Goal: Check status: Check status

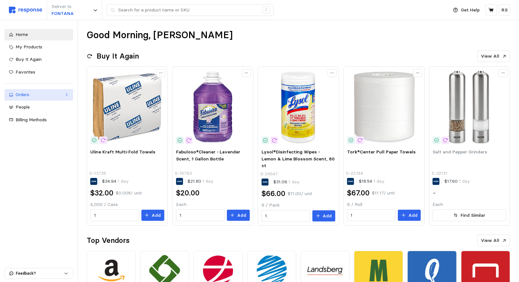
click at [20, 93] on div "Orders" at bounding box center [39, 94] width 46 height 7
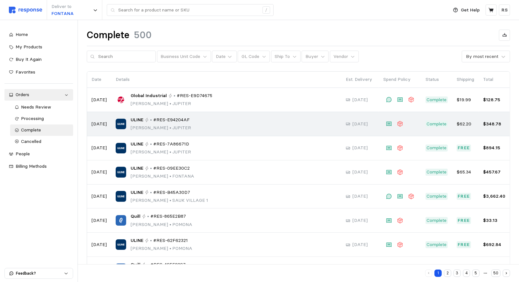
scroll to position [72, 0]
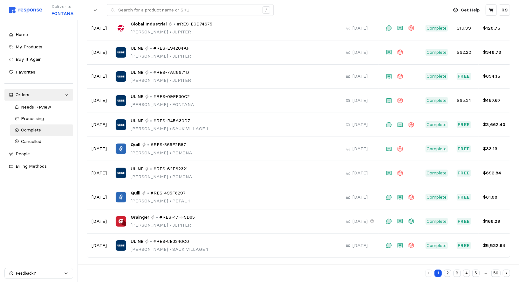
click at [449, 274] on button "2" at bounding box center [447, 272] width 7 height 7
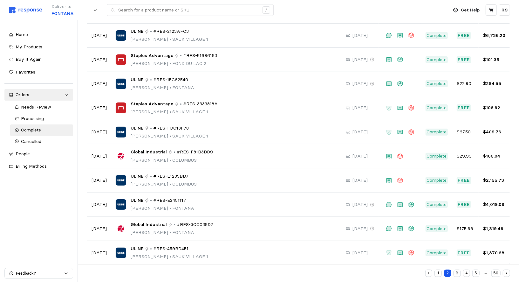
scroll to position [72, 0]
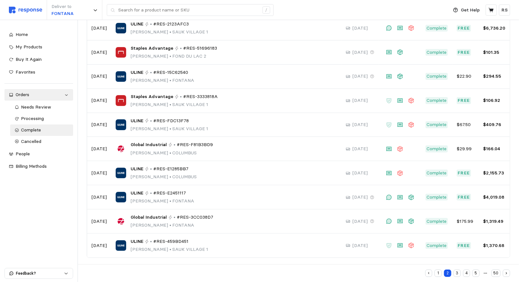
click at [458, 275] on button "3" at bounding box center [457, 272] width 7 height 7
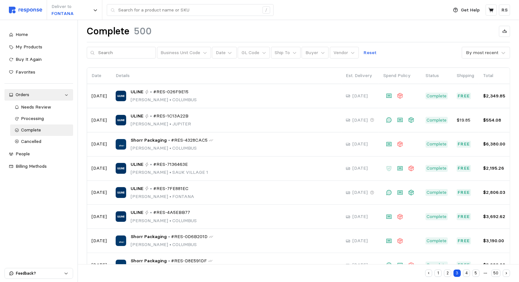
scroll to position [72, 0]
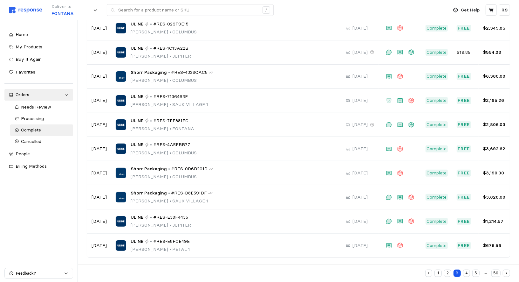
click at [466, 274] on button "4" at bounding box center [466, 272] width 7 height 7
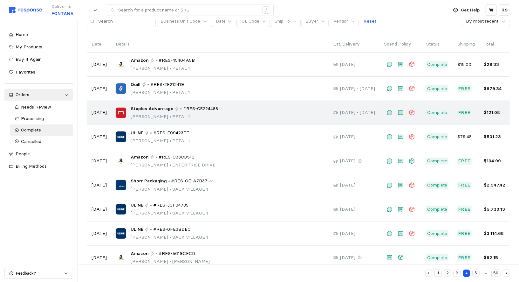
scroll to position [72, 0]
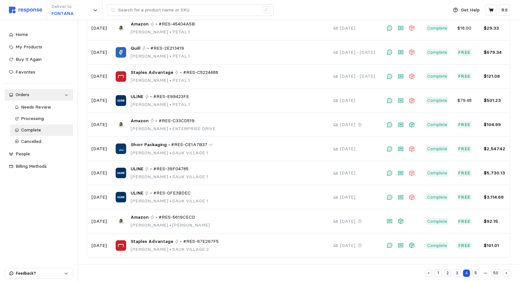
click at [476, 274] on button "5" at bounding box center [476, 272] width 7 height 7
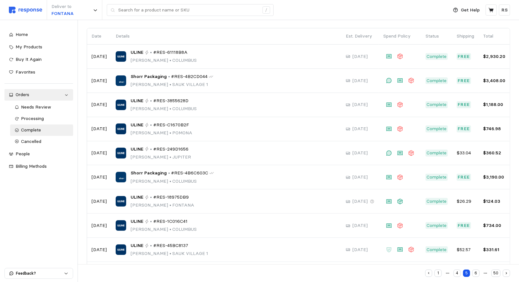
scroll to position [72, 0]
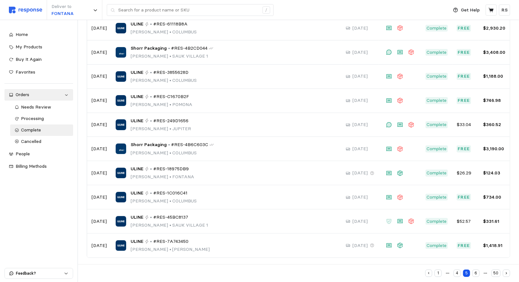
click at [477, 272] on button "6" at bounding box center [476, 272] width 7 height 7
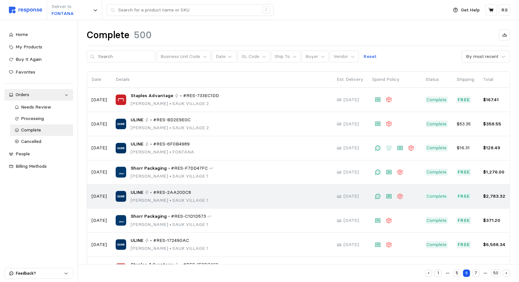
scroll to position [72, 0]
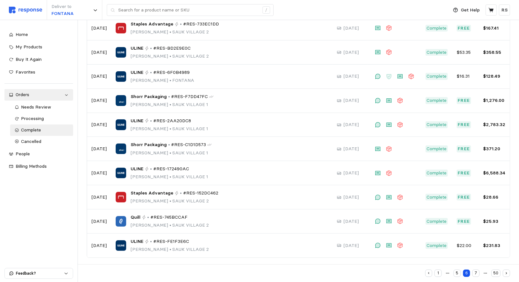
click at [477, 275] on button "7" at bounding box center [476, 272] width 7 height 7
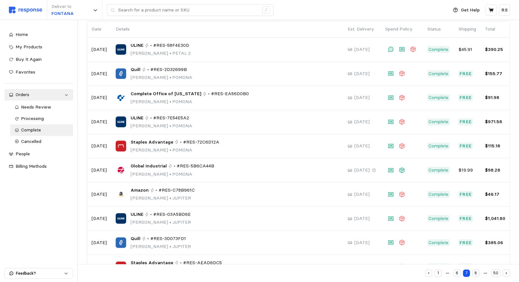
scroll to position [72, 0]
